Goal: Task Accomplishment & Management: Use online tool/utility

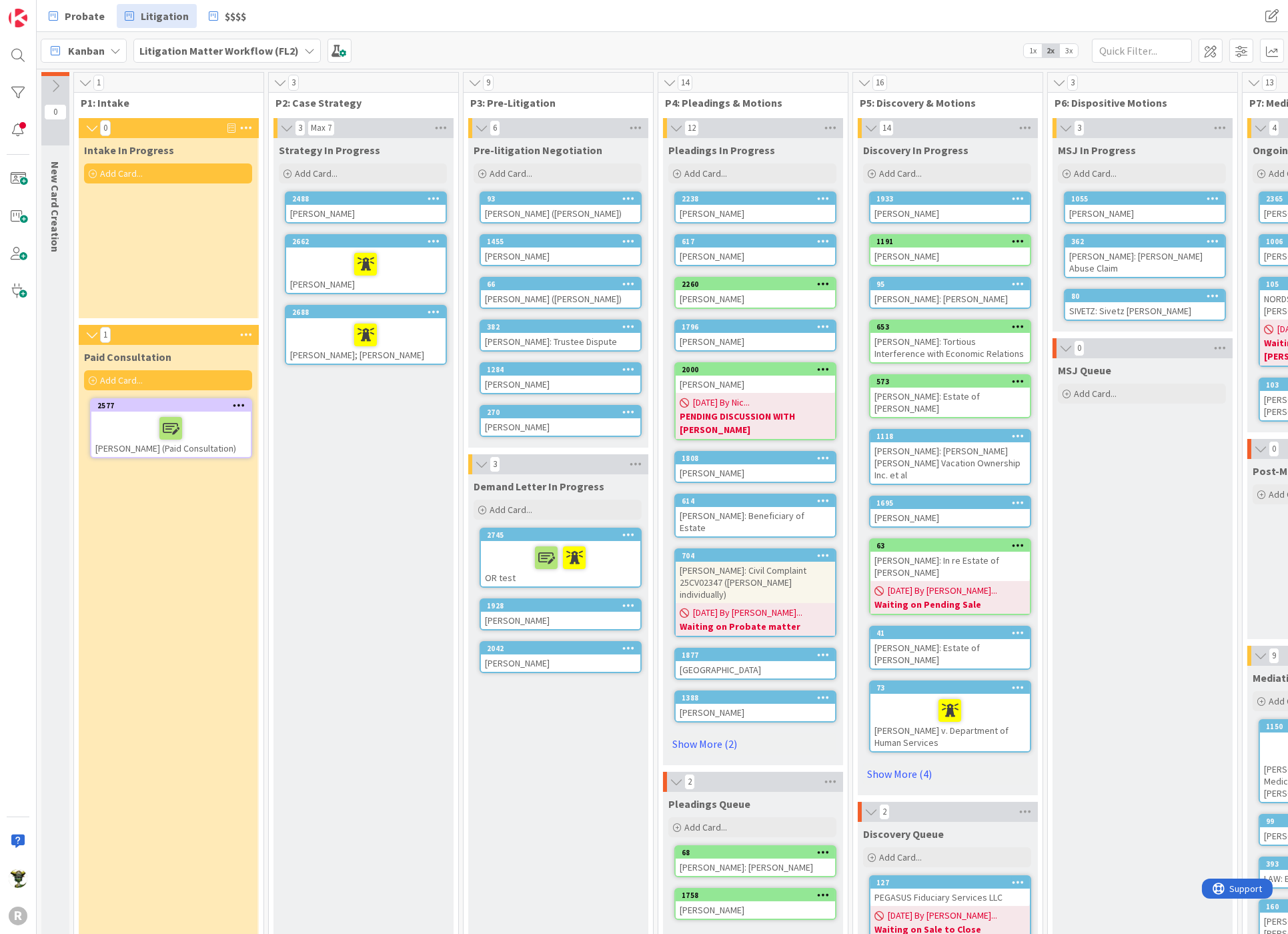
scroll to position [74, 0]
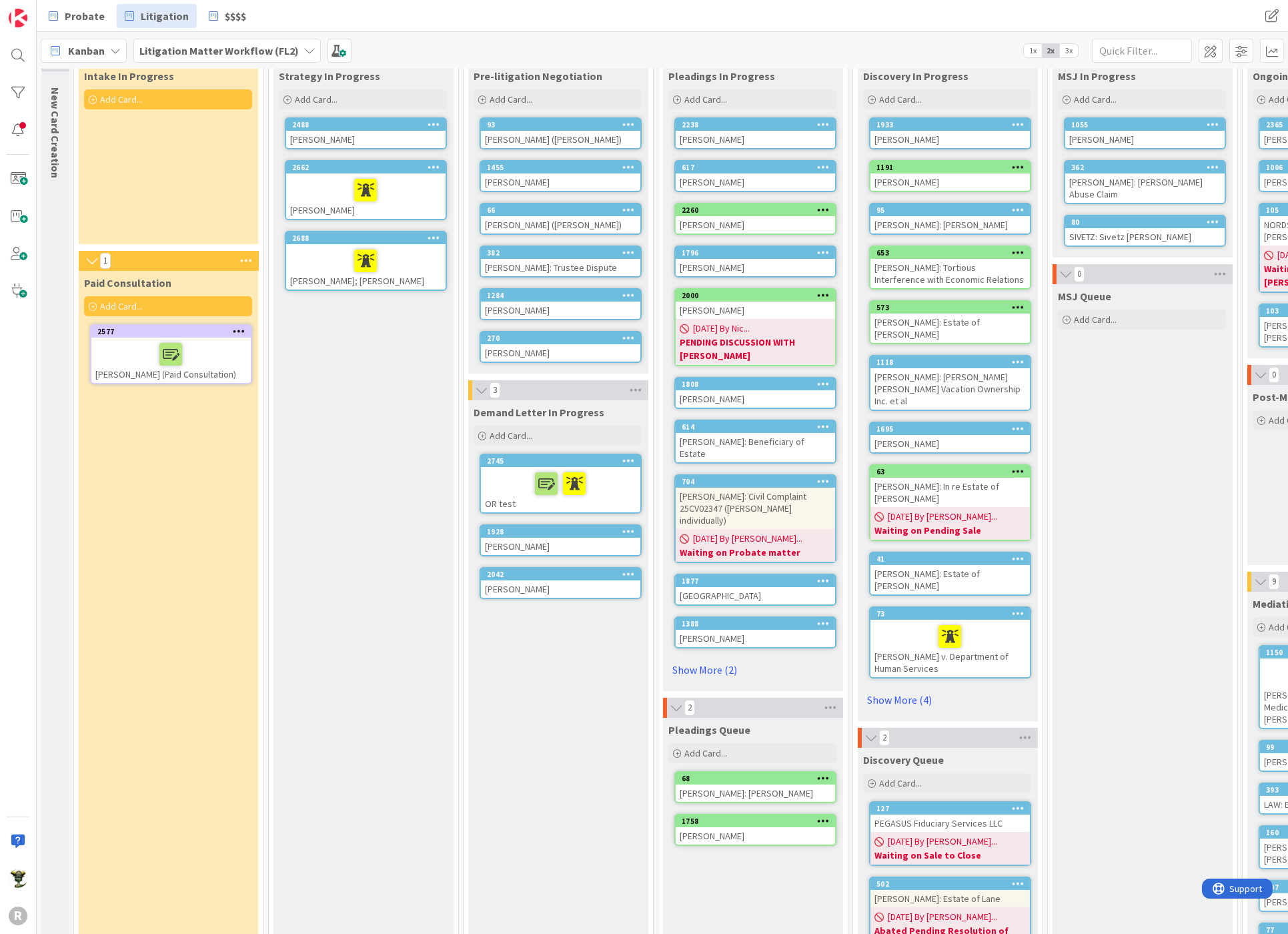
click at [736, 587] on div "[GEOGRAPHIC_DATA]" at bounding box center [755, 596] width 160 height 18
click at [678, 587] on div "[GEOGRAPHIC_DATA]" at bounding box center [755, 596] width 160 height 18
click at [701, 587] on div "[GEOGRAPHIC_DATA]" at bounding box center [755, 596] width 160 height 18
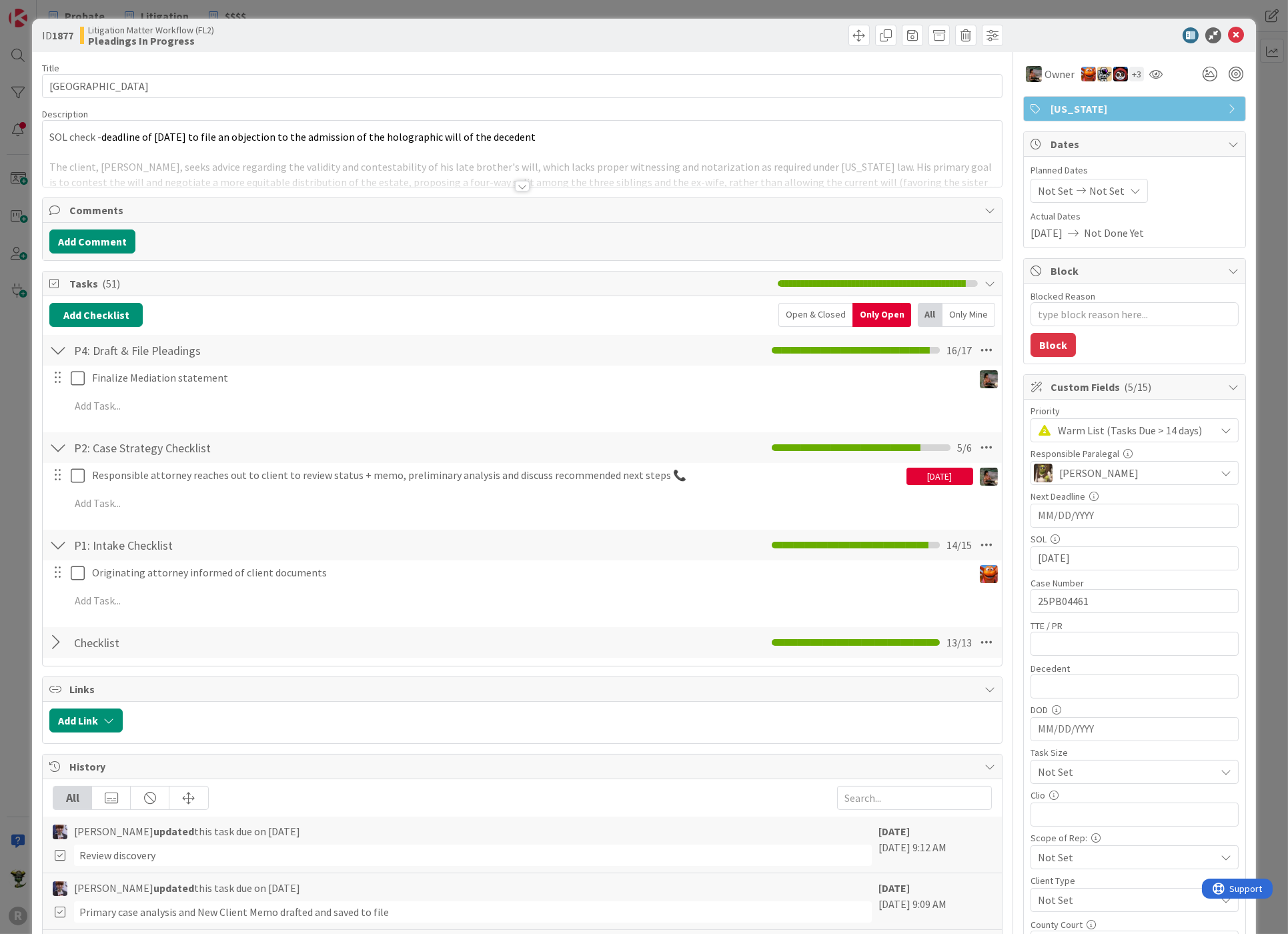
type textarea "x"
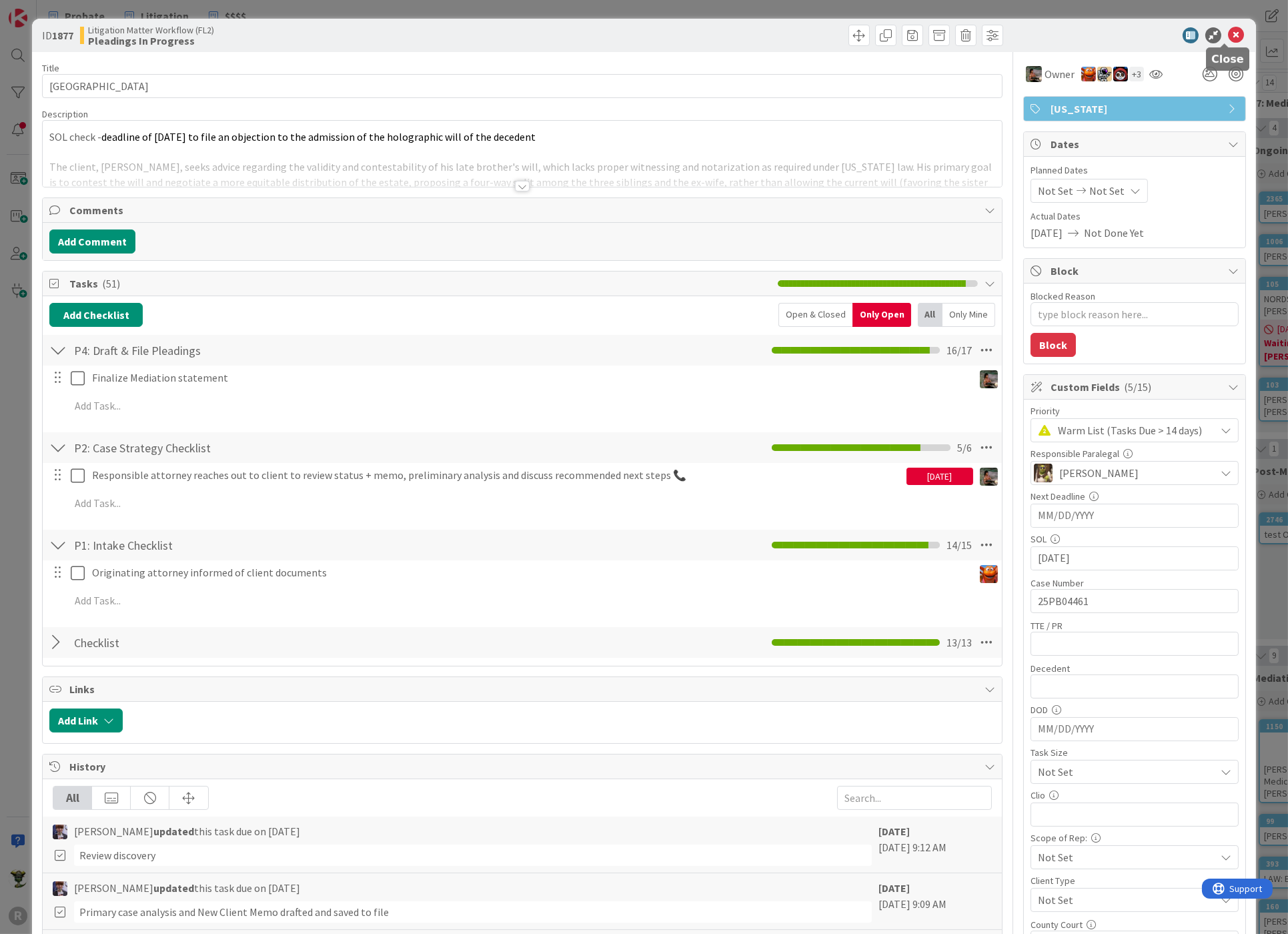
click at [1228, 32] on icon at bounding box center [1236, 35] width 16 height 16
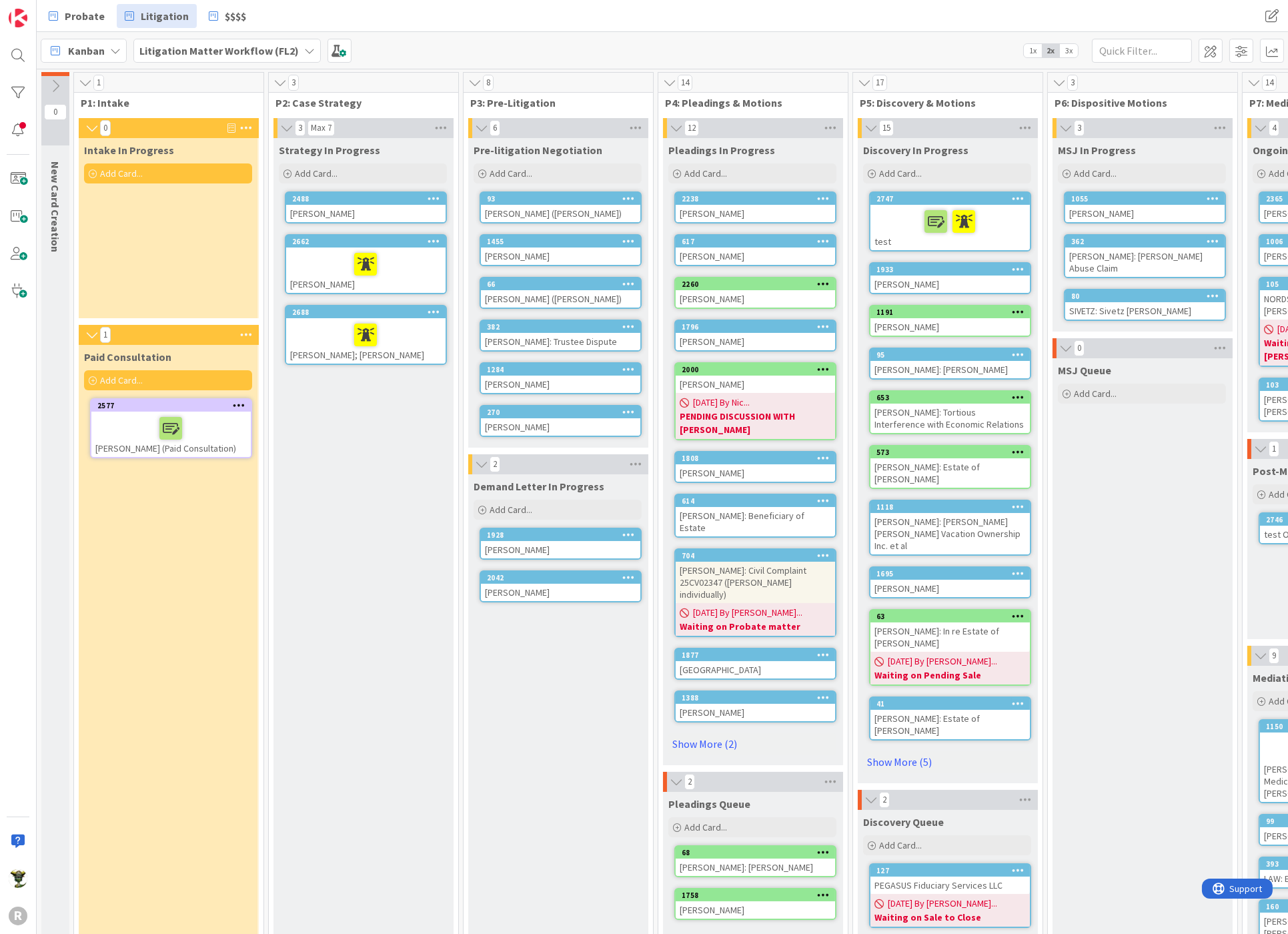
click at [41, 528] on div "0 New Card Creation" at bounding box center [55, 657] width 28 height 1171
